Goal: Check status: Check status

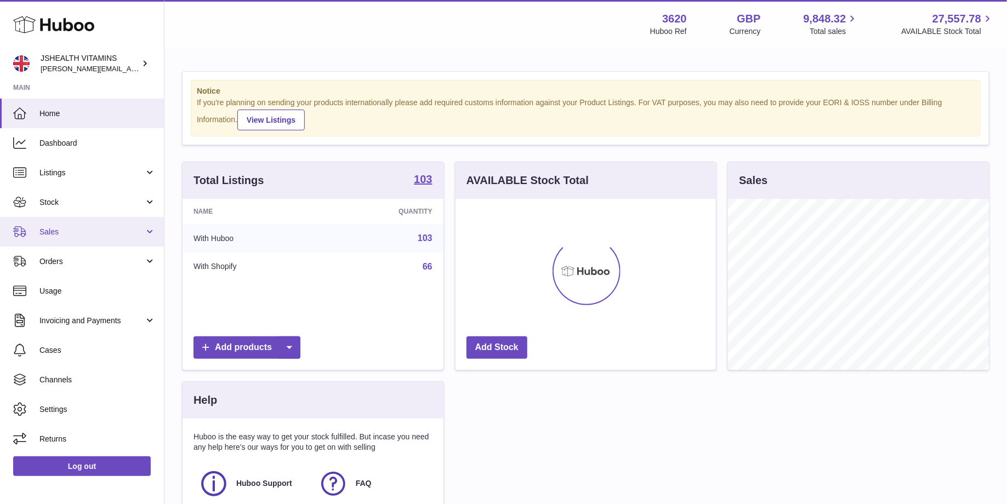
scroll to position [170, 261]
click at [81, 235] on span "Sales" at bounding box center [91, 232] width 105 height 10
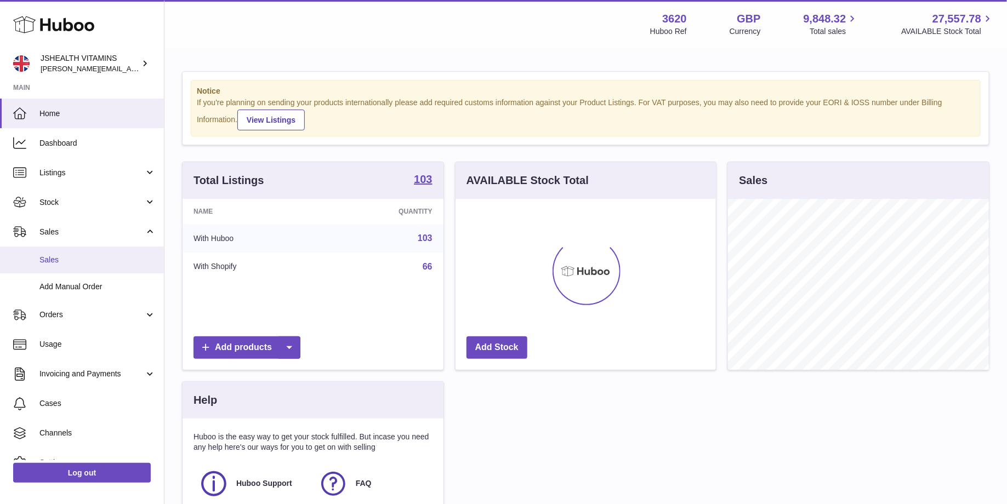
click at [82, 269] on link "Sales" at bounding box center [82, 260] width 164 height 27
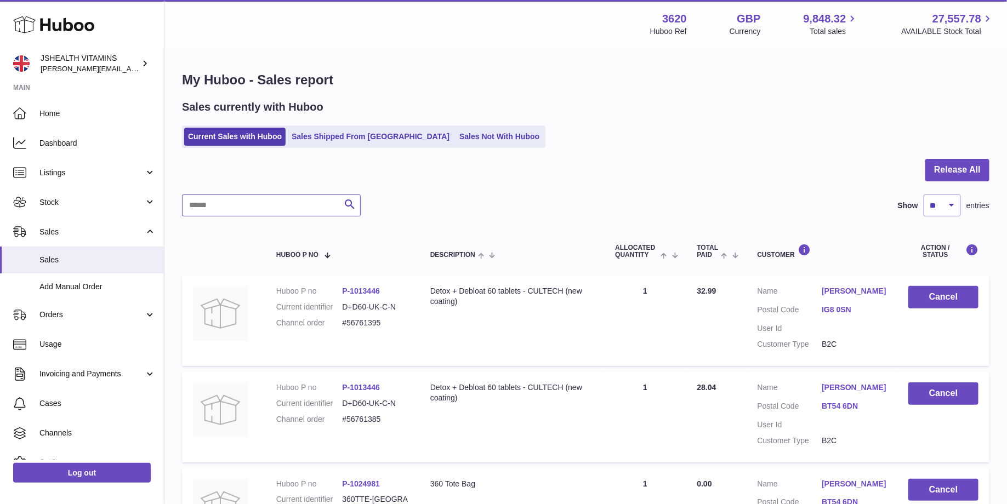
click at [229, 206] on input "text" at bounding box center [271, 206] width 179 height 22
click at [299, 140] on link "Sales Shipped From [GEOGRAPHIC_DATA]" at bounding box center [371, 137] width 166 height 18
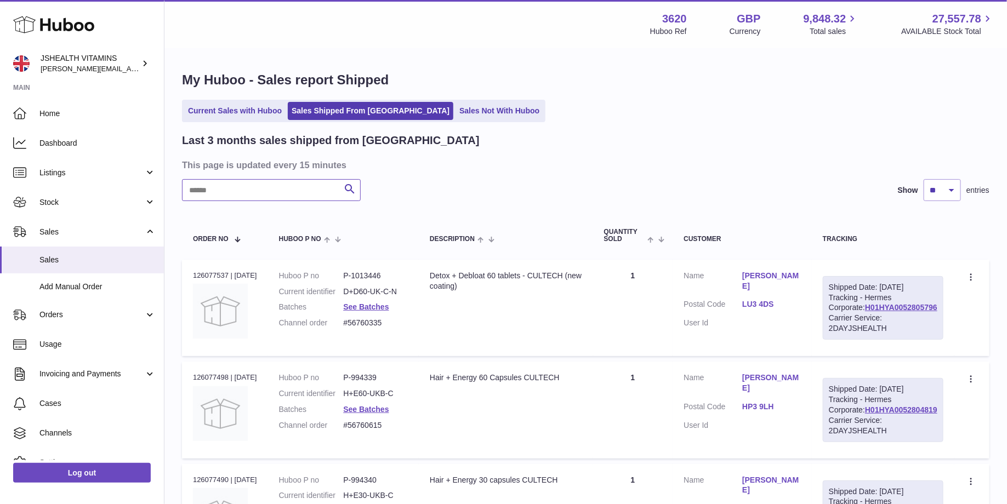
click at [270, 193] on input "text" at bounding box center [271, 190] width 179 height 22
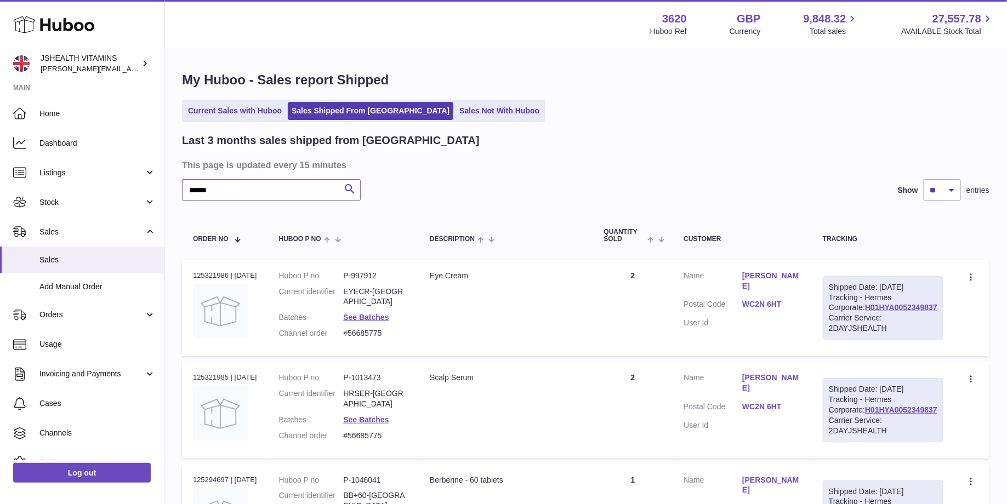
type input "******"
